Goal: Information Seeking & Learning: Compare options

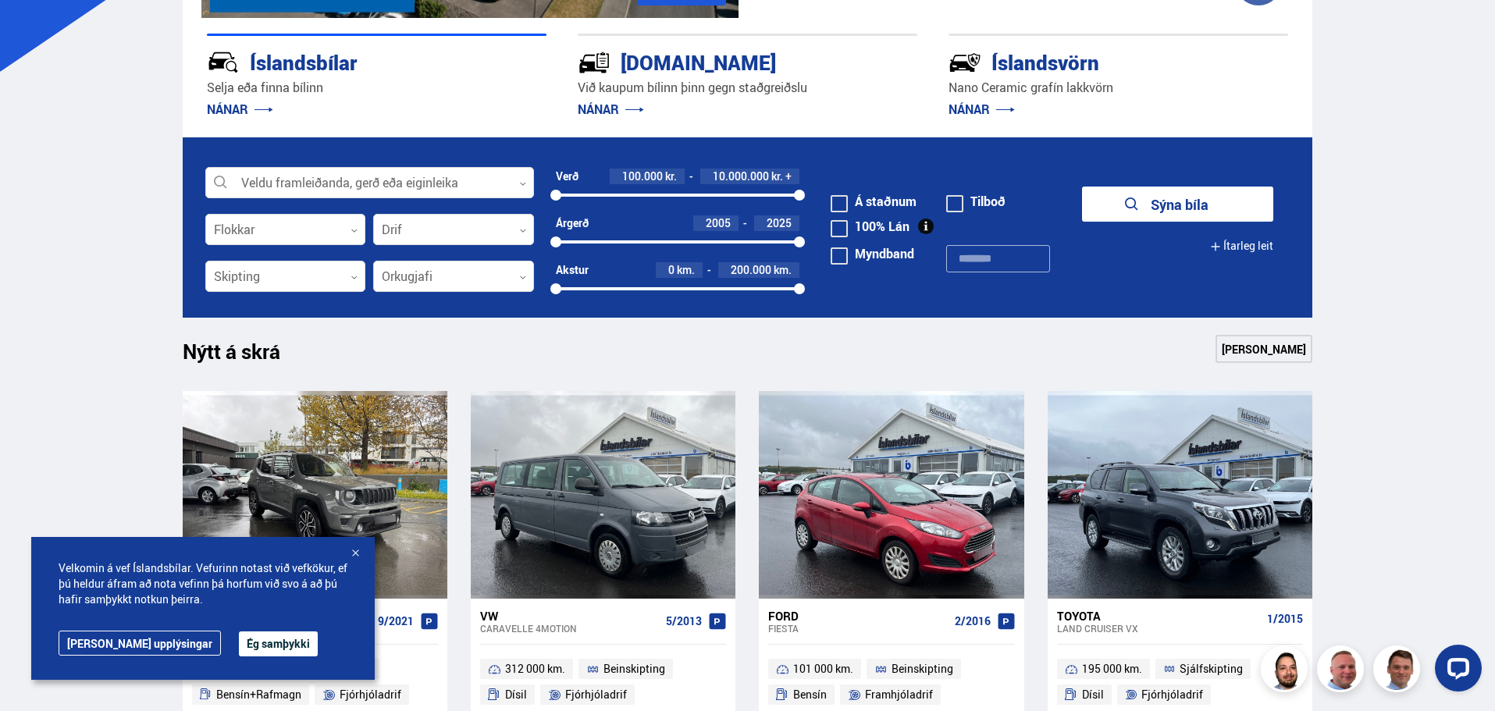
click at [239, 643] on button "Ég samþykki" at bounding box center [278, 643] width 79 height 25
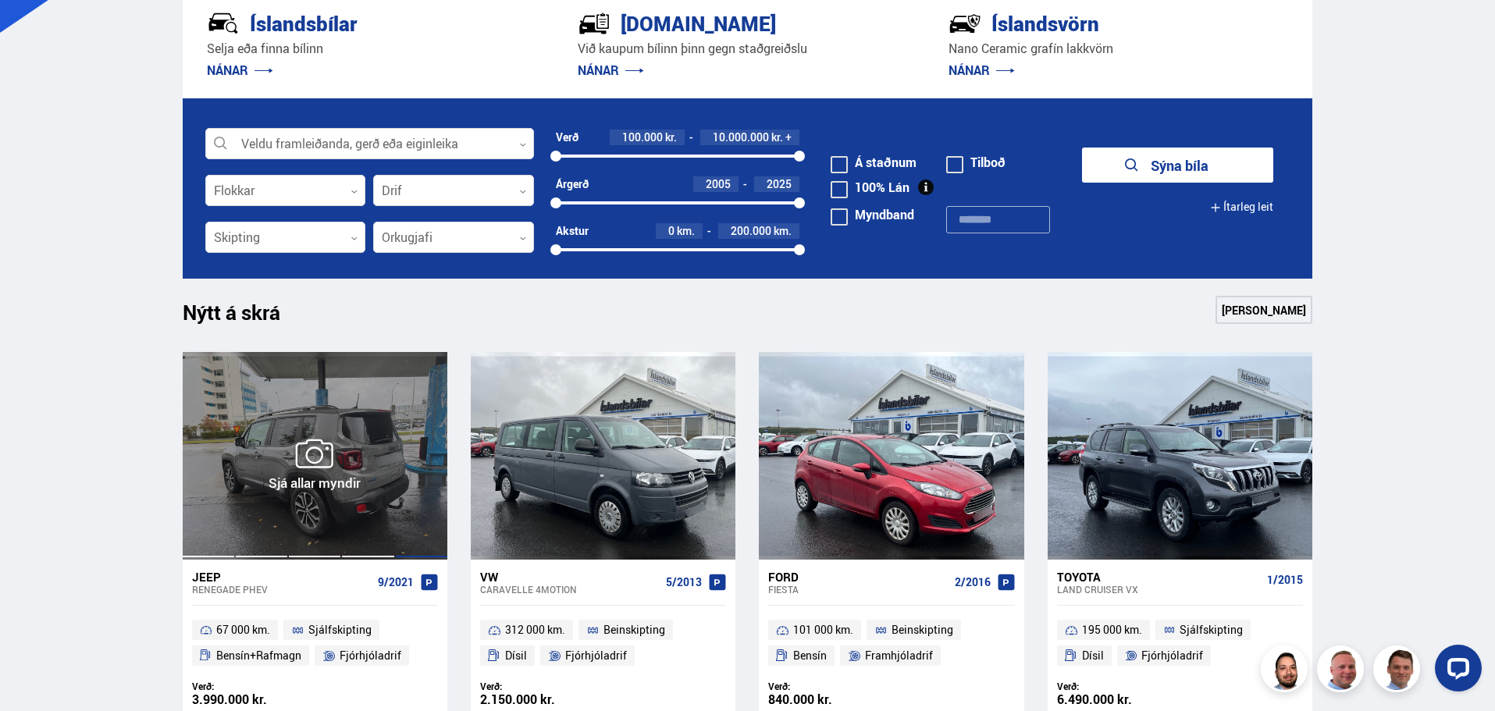
scroll to position [468, 0]
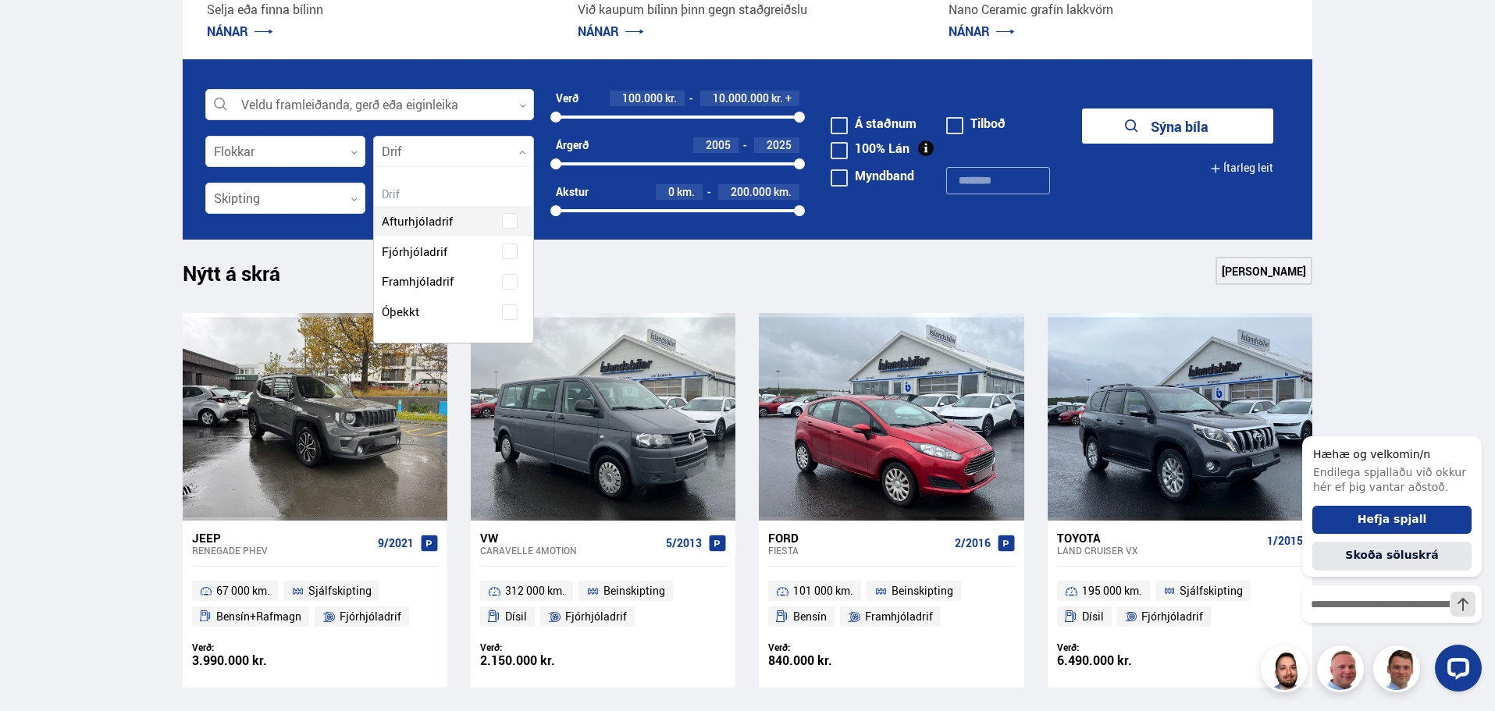
click at [514, 151] on div at bounding box center [453, 152] width 161 height 31
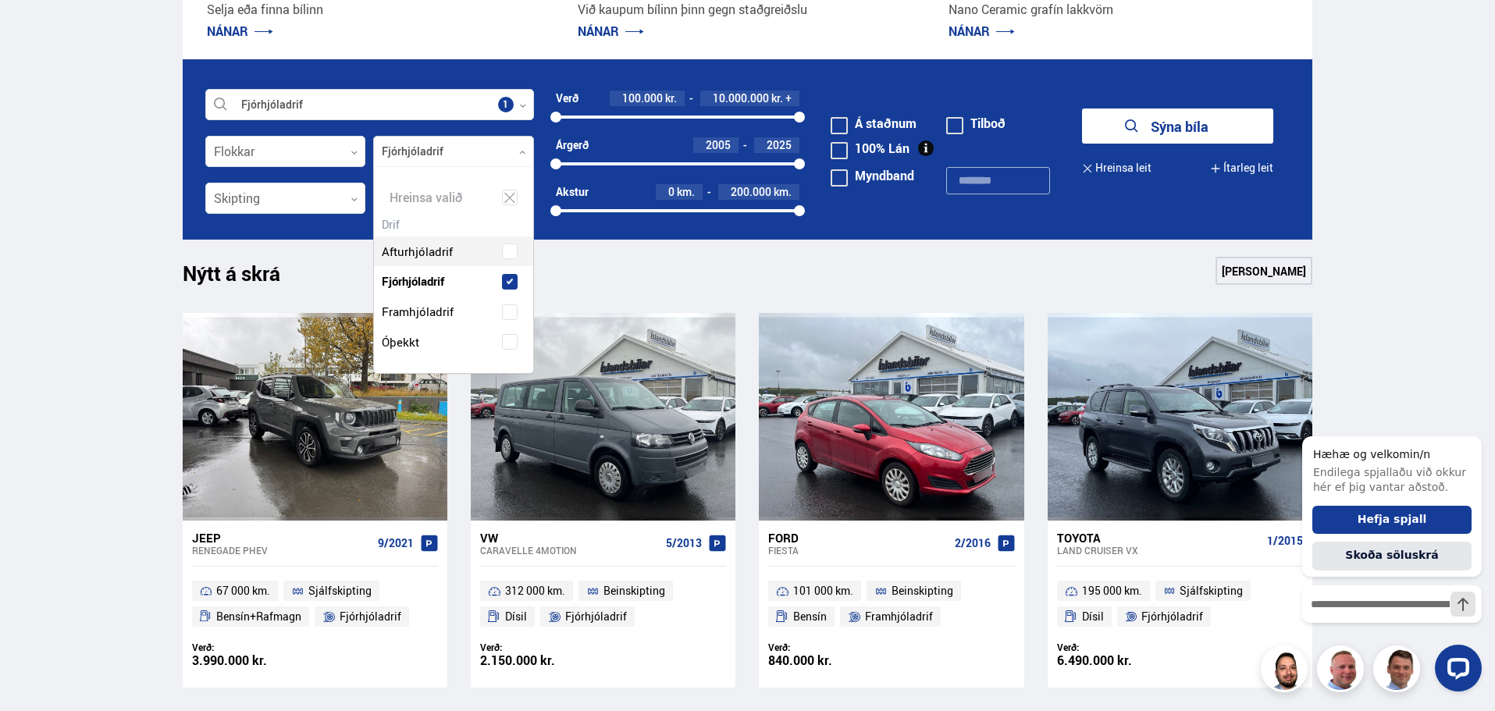
click at [512, 254] on div "Afturhjóladrif Fjórhjóladrif Framhjóladrif Óþekkt" at bounding box center [453, 285] width 159 height 144
click at [711, 304] on div "Nýtt á skrá Sjá meira Jeep Renegade PHEV 9/2021 67 000 km. Sjálfskipting Bensín…" at bounding box center [747, 700] width 1155 height 887
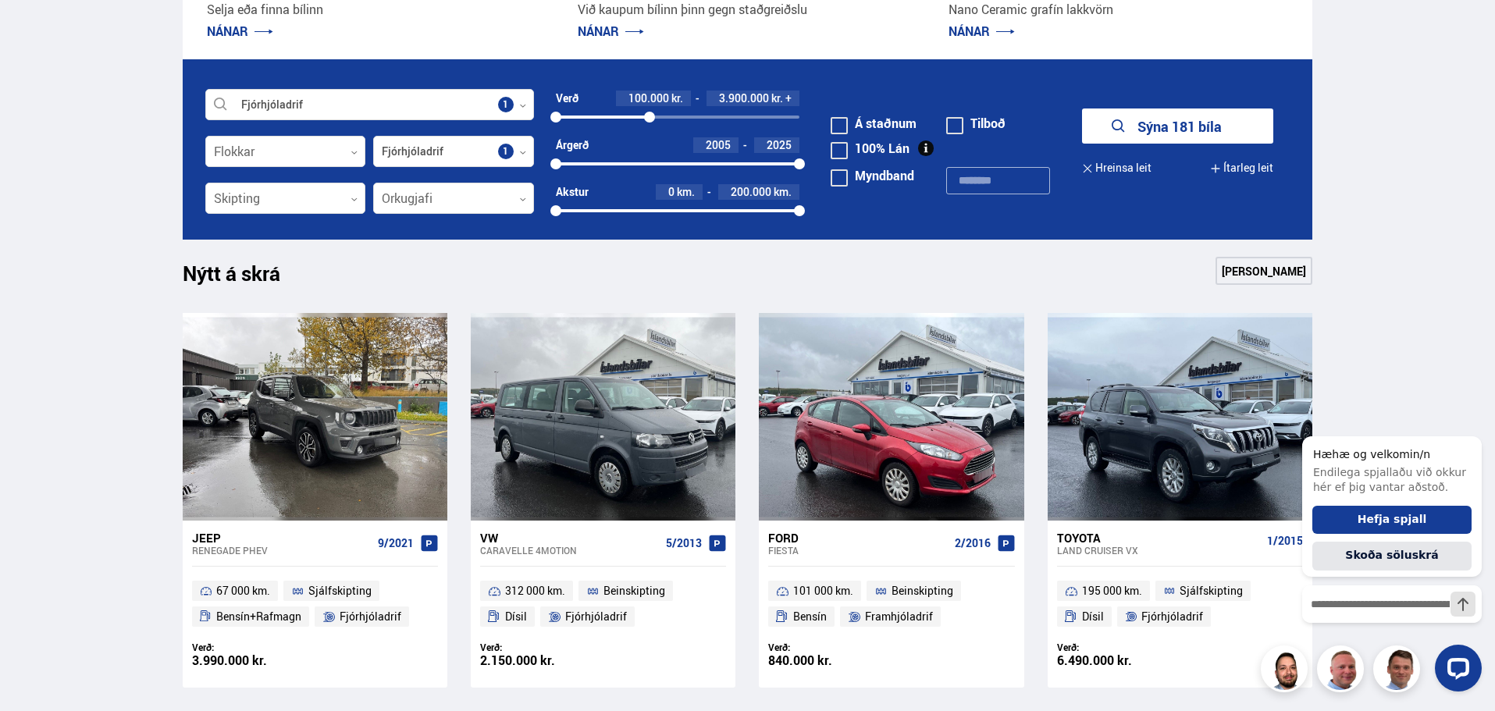
drag, startPoint x: 798, startPoint y: 116, endPoint x: 649, endPoint y: 130, distance: 148.9
click at [649, 130] on div "Verð 100.000 kr. 3.900.000 kr. + 100000 3902940" at bounding box center [678, 114] width 244 height 47
drag, startPoint x: 799, startPoint y: 208, endPoint x: 764, endPoint y: 217, distance: 36.2
click at [764, 217] on div "0 170757" at bounding box center [678, 211] width 244 height 14
drag, startPoint x: 761, startPoint y: 213, endPoint x: 699, endPoint y: 215, distance: 61.7
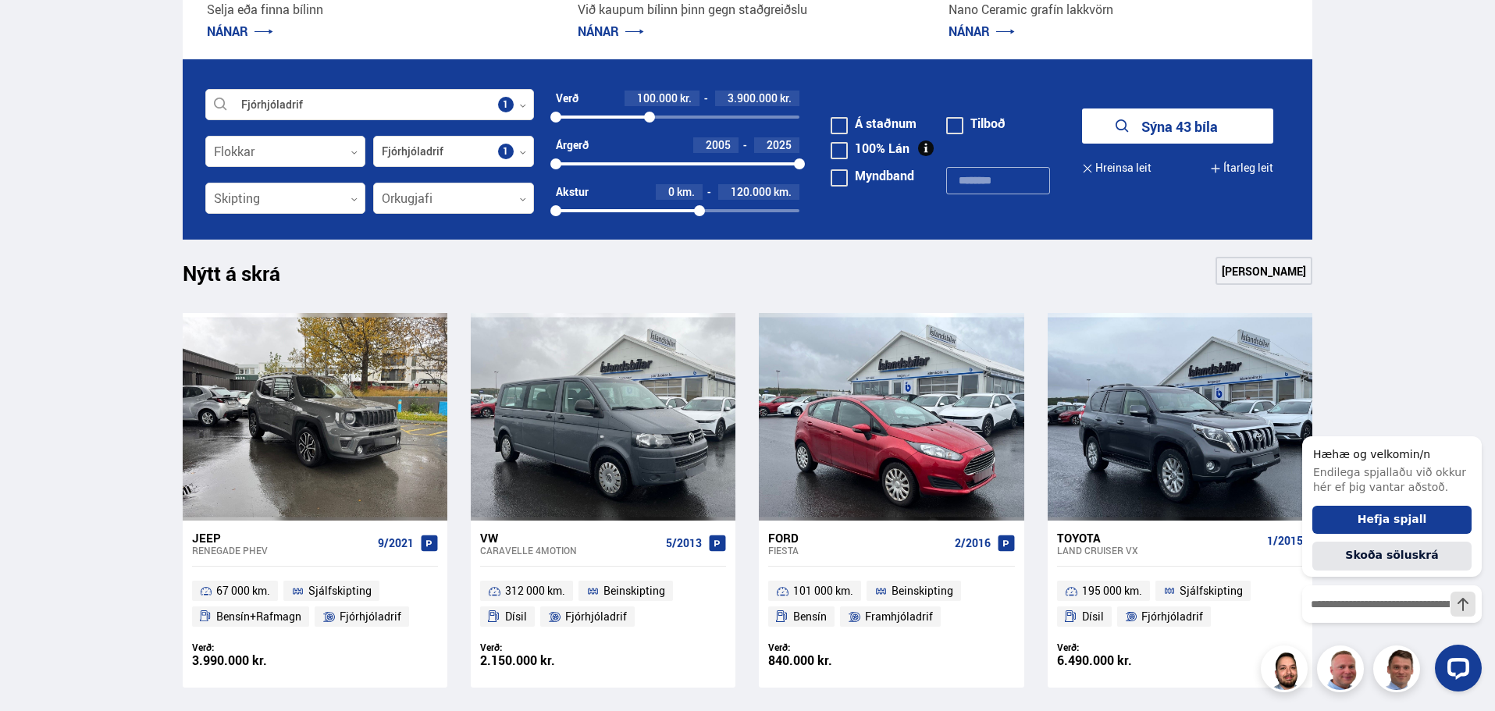
click at [699, 215] on div at bounding box center [699, 210] width 11 height 11
click at [1174, 126] on button "Sýna 21 bíla" at bounding box center [1177, 125] width 191 height 35
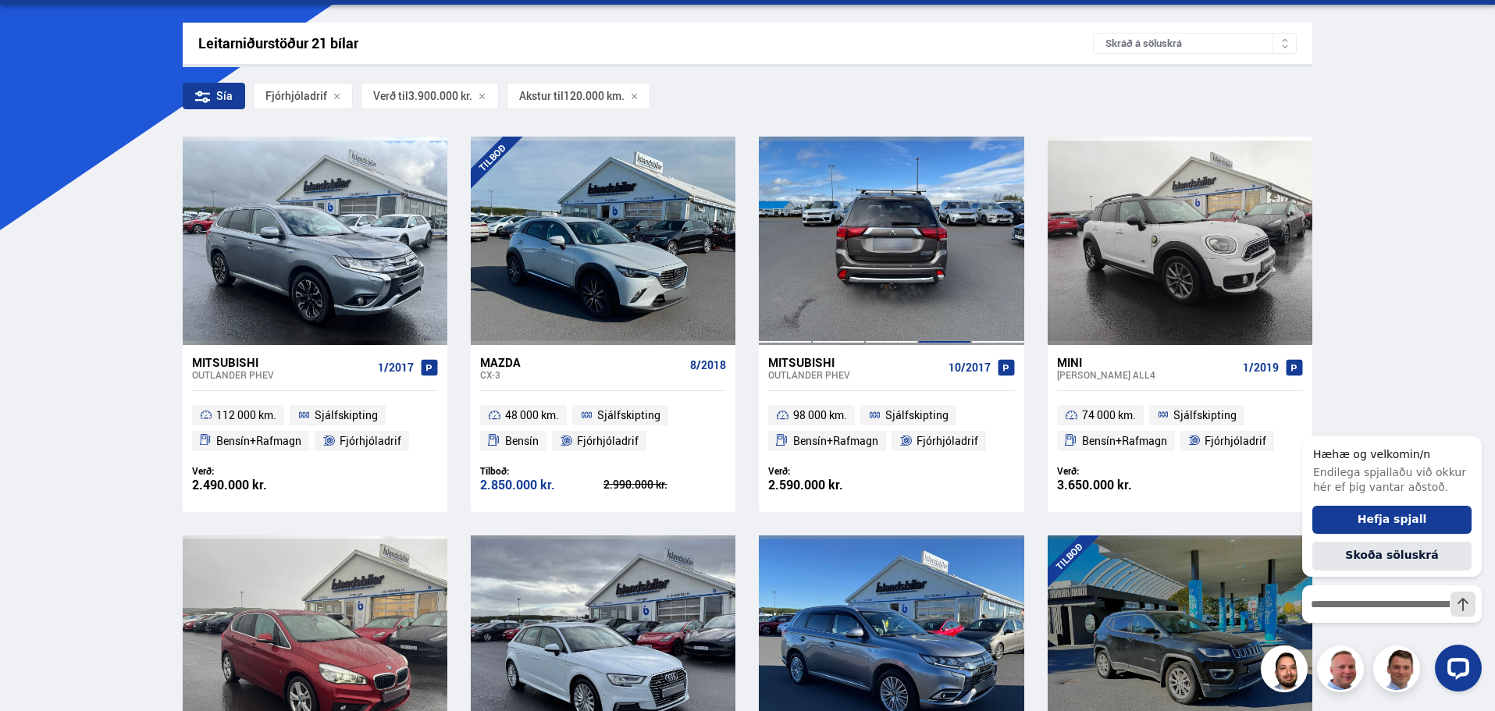
scroll to position [234, 0]
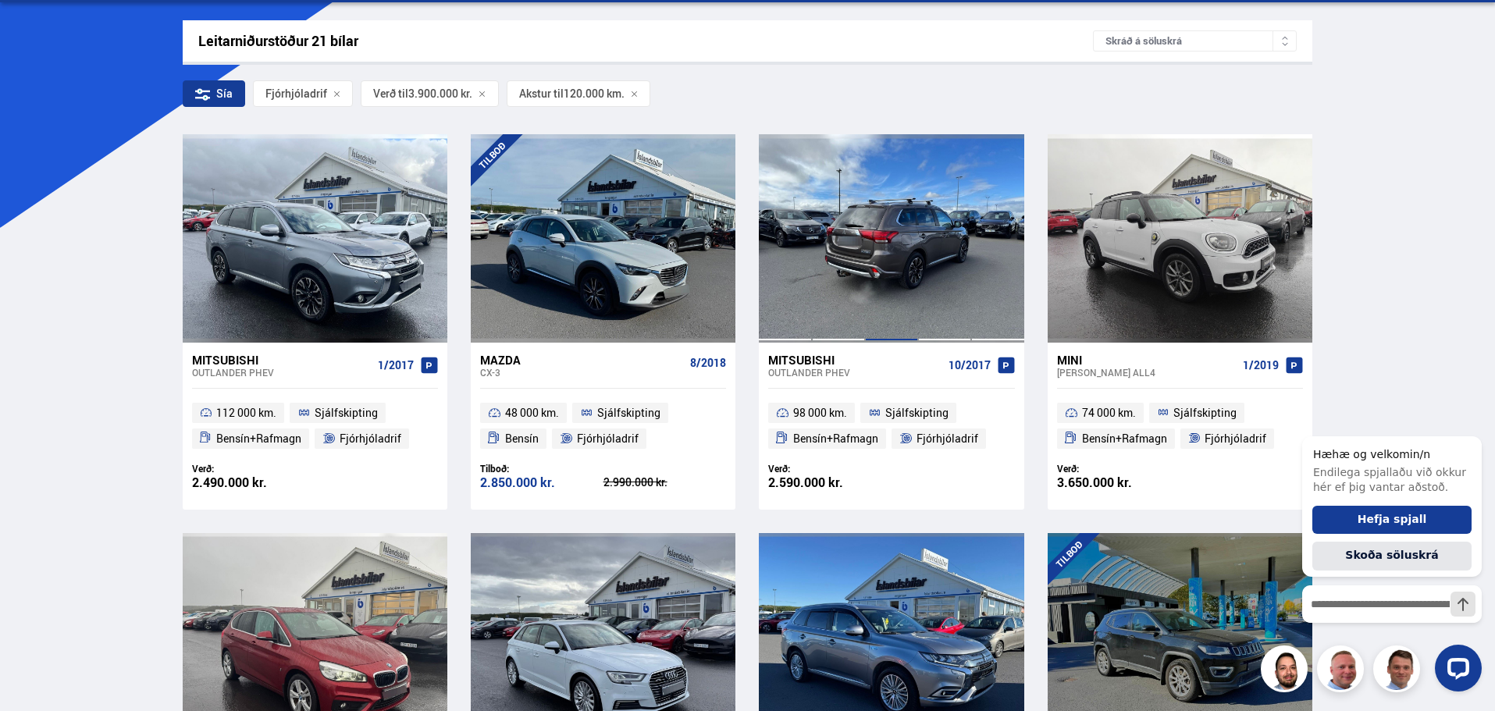
click at [869, 281] on div at bounding box center [891, 238] width 53 height 208
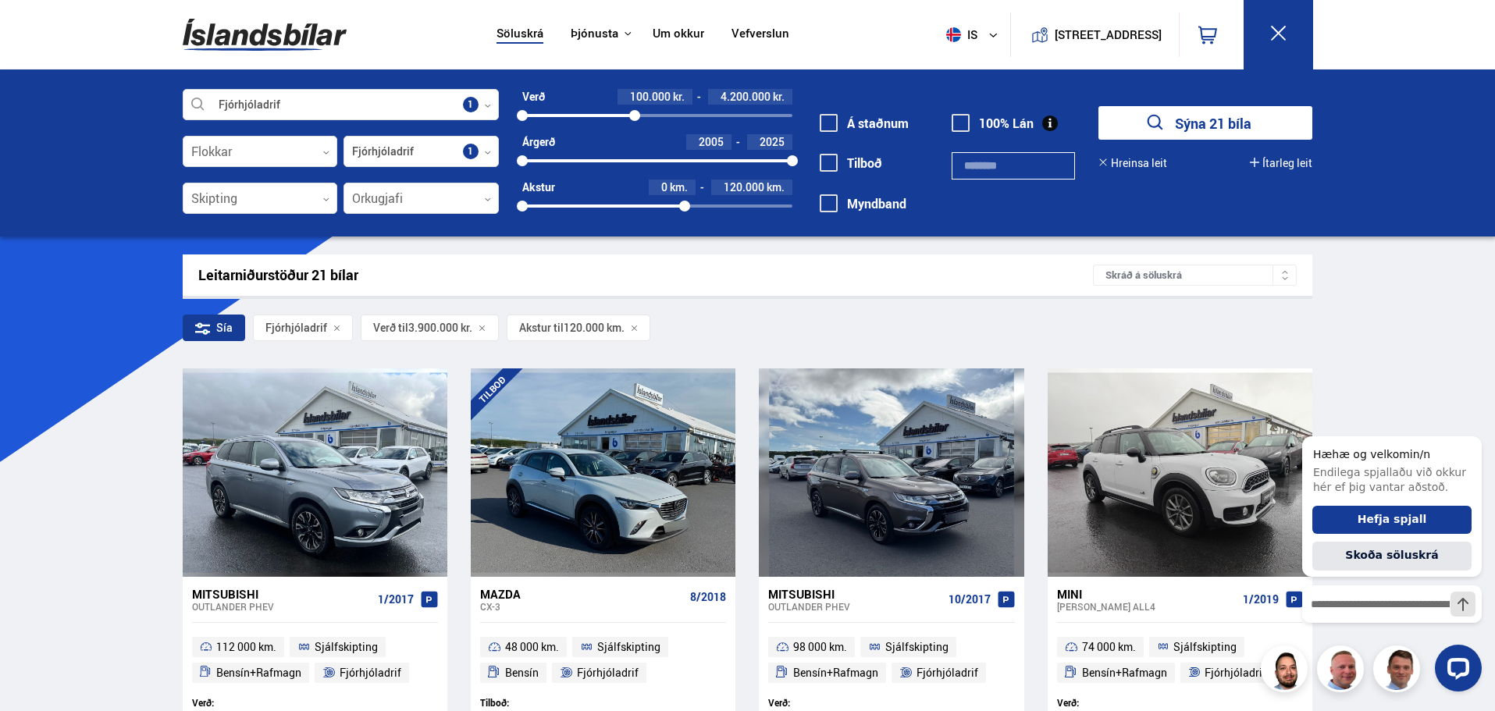
drag, startPoint x: 624, startPoint y: 116, endPoint x: 635, endPoint y: 116, distance: 10.1
click at [635, 116] on div at bounding box center [634, 115] width 11 height 11
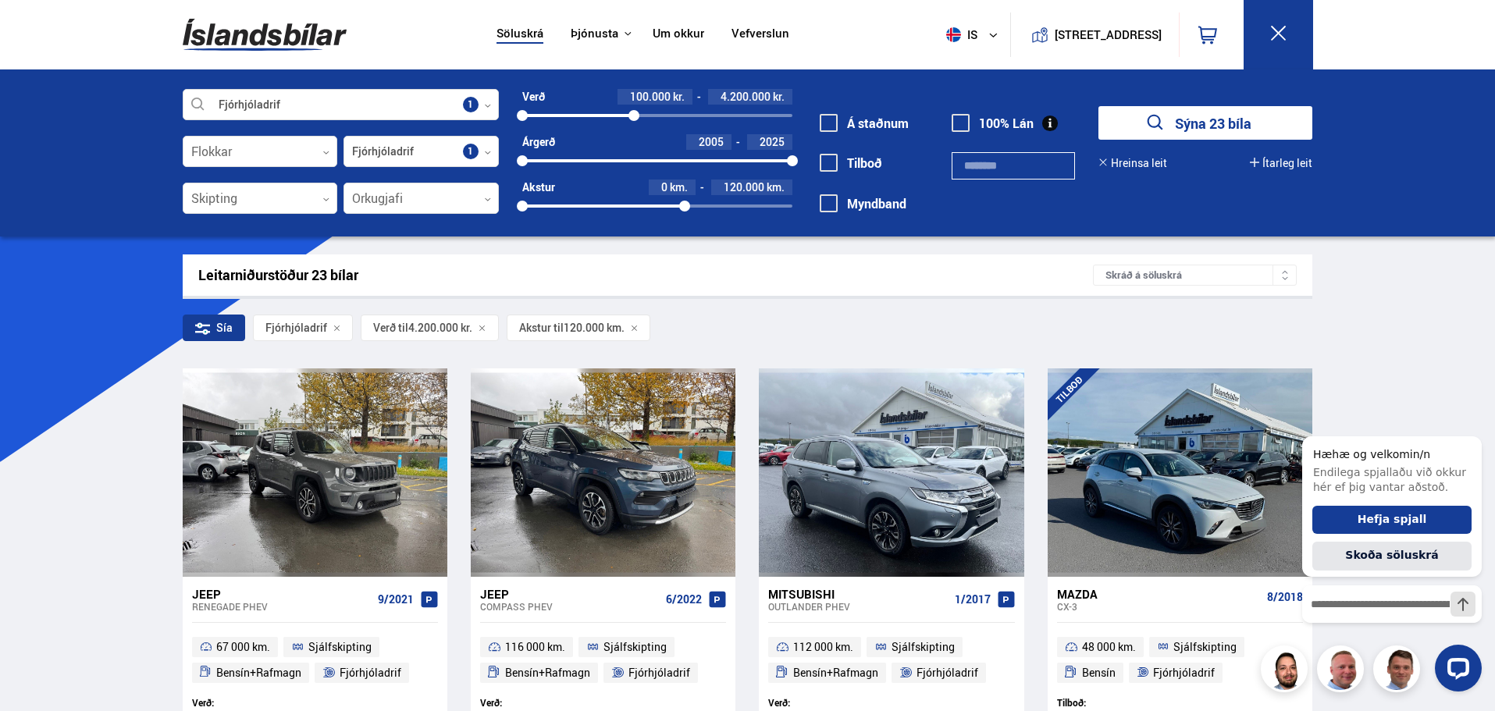
click at [1228, 129] on button "Sýna 23 bíla" at bounding box center [1205, 123] width 214 height 34
drag, startPoint x: 635, startPoint y: 112, endPoint x: 627, endPoint y: 121, distance: 12.7
click at [627, 121] on div at bounding box center [626, 115] width 11 height 11
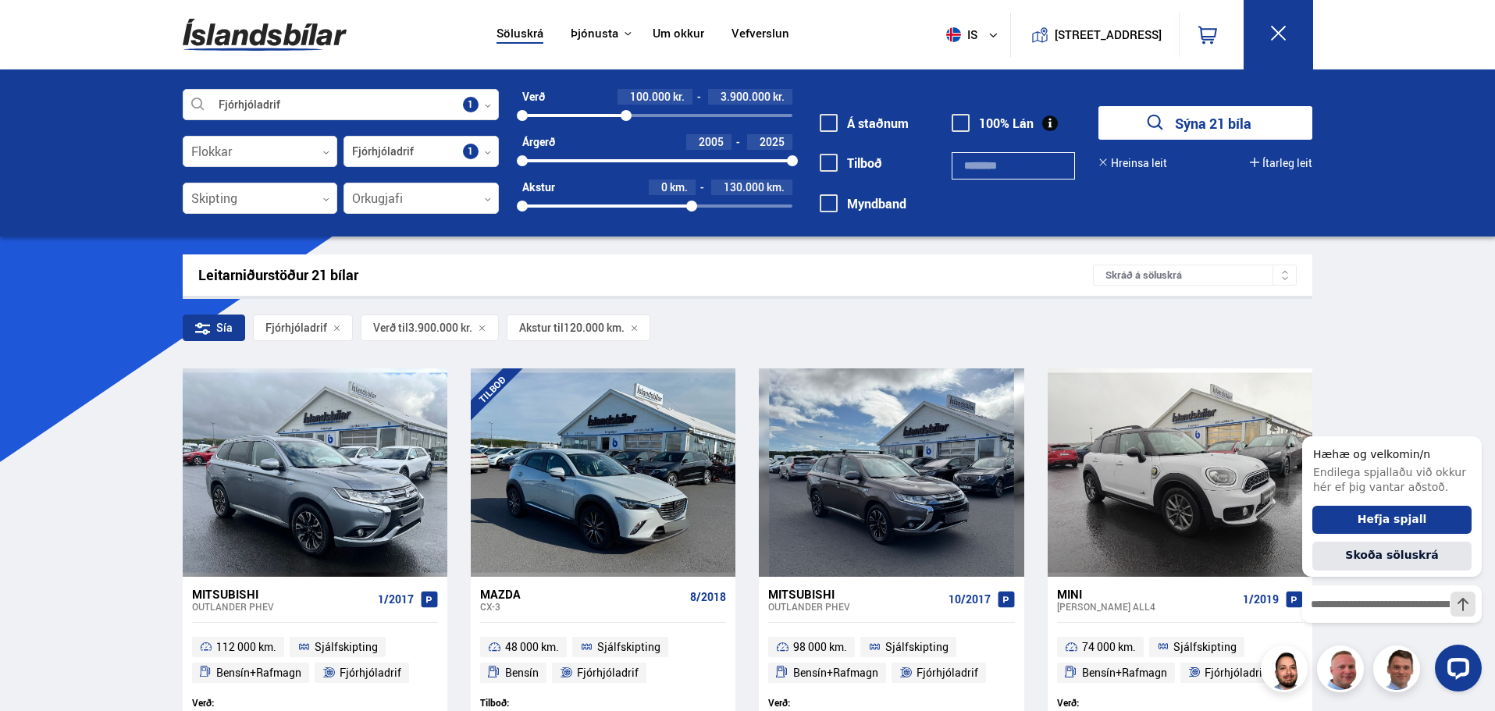
drag, startPoint x: 683, startPoint y: 204, endPoint x: 691, endPoint y: 201, distance: 8.9
click at [691, 201] on div at bounding box center [691, 206] width 11 height 11
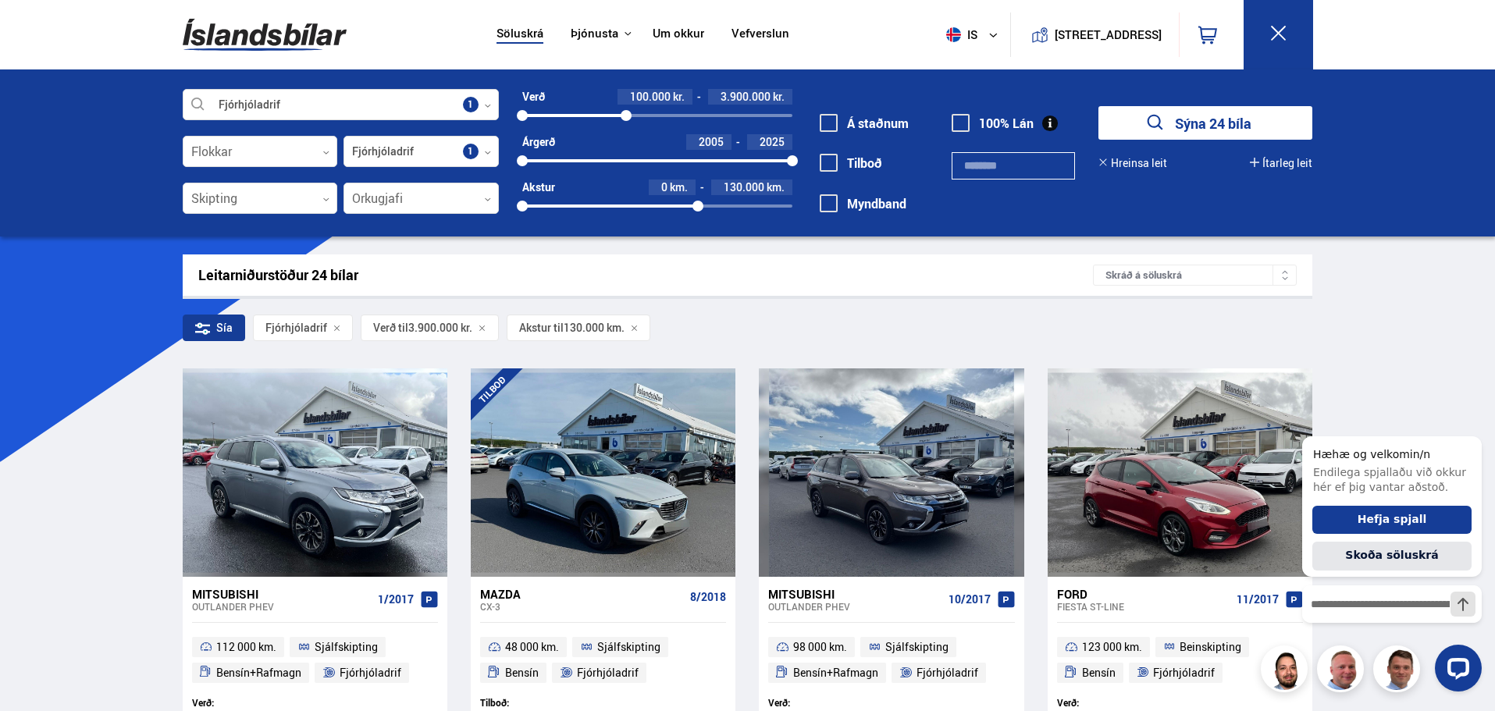
click at [1214, 126] on button "Sýna 24 bíla" at bounding box center [1205, 123] width 214 height 34
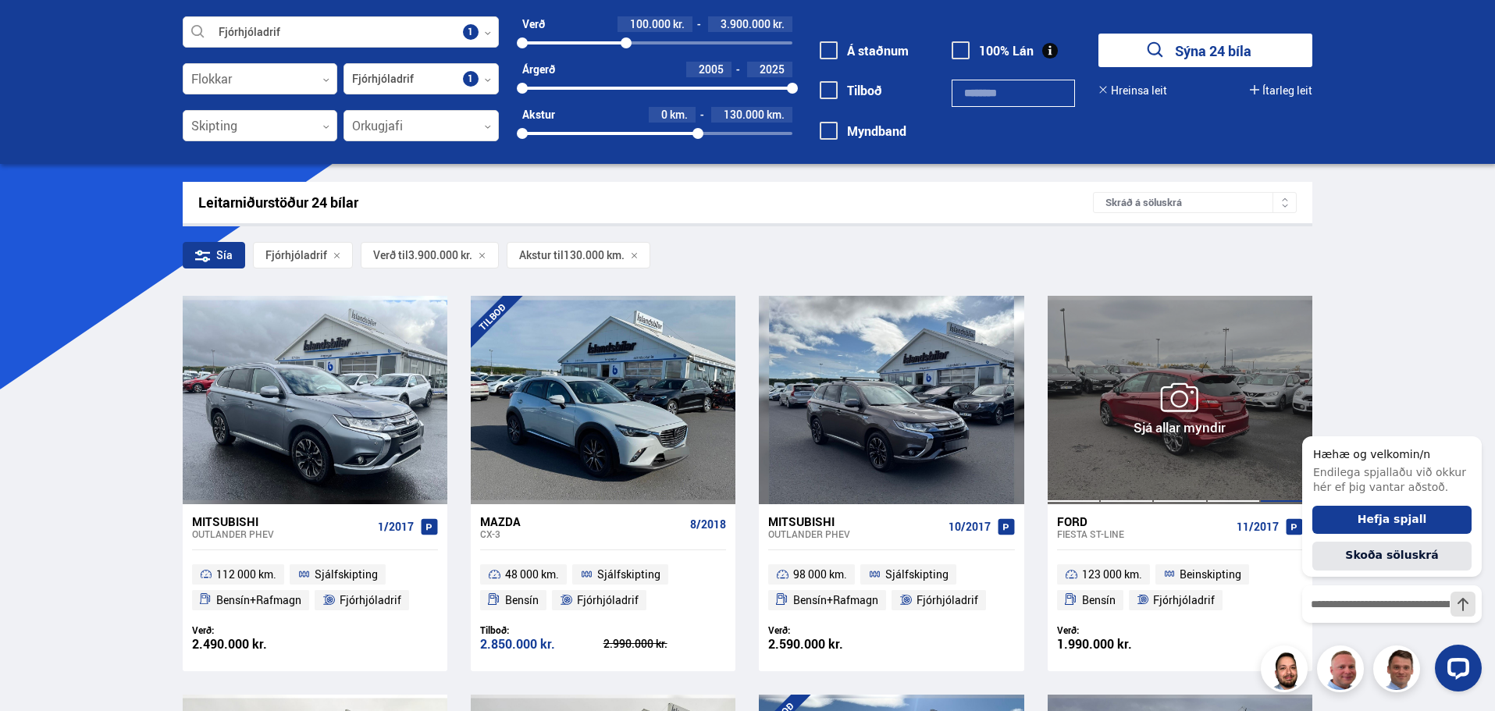
scroll to position [156, 0]
